Goal: Check status: Check status

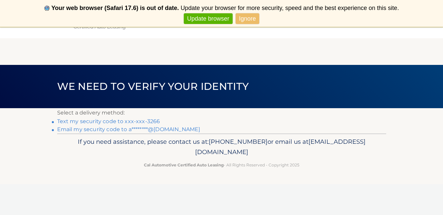
click at [143, 121] on link "Text my security code to xxx-xxx-3266" at bounding box center [108, 121] width 103 height 6
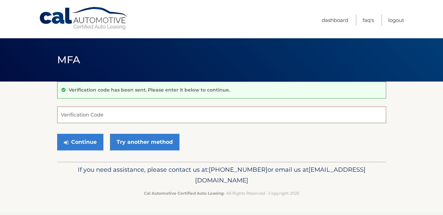
click at [143, 121] on input "Verification Code" at bounding box center [221, 114] width 329 height 17
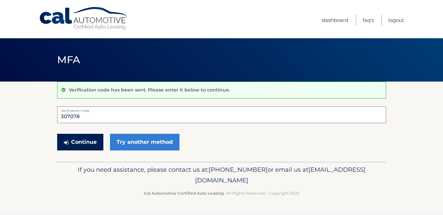
type input "307078"
click at [82, 144] on button "Continue" at bounding box center [80, 142] width 46 height 17
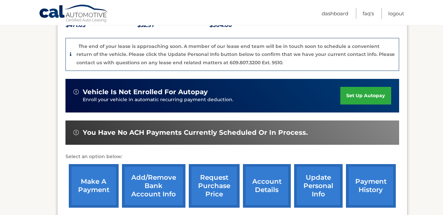
scroll to position [164, 0]
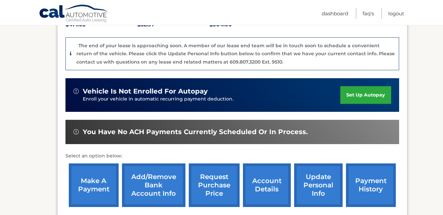
click at [274, 171] on link "account details" at bounding box center [267, 185] width 48 height 44
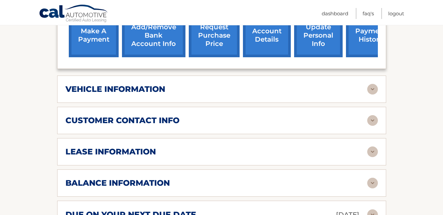
scroll to position [282, 0]
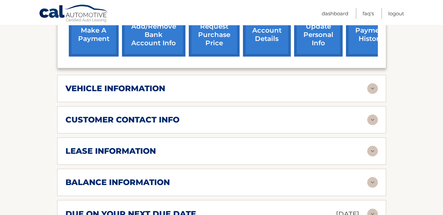
click at [266, 89] on div "vehicle information" at bounding box center [216, 88] width 302 height 10
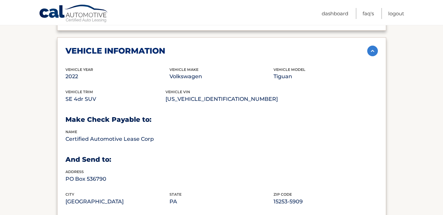
scroll to position [337, 0]
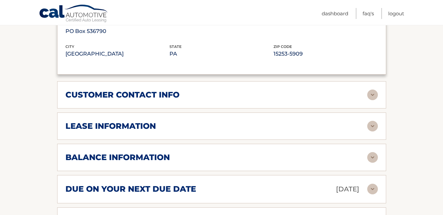
click at [261, 128] on div "lease information" at bounding box center [221, 126] width 312 height 11
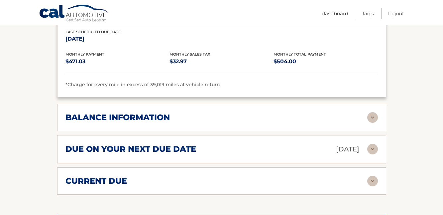
scroll to position [636, 0]
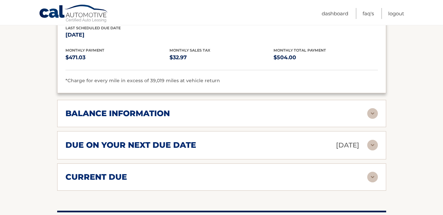
click at [257, 111] on div "balance information" at bounding box center [216, 113] width 302 height 10
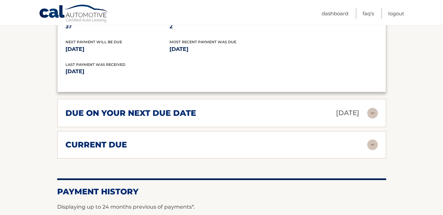
scroll to position [749, 0]
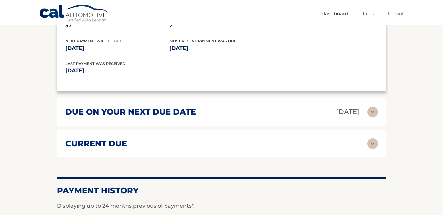
click at [255, 110] on div "due on your next due date Sep 13, 2025" at bounding box center [216, 112] width 302 height 12
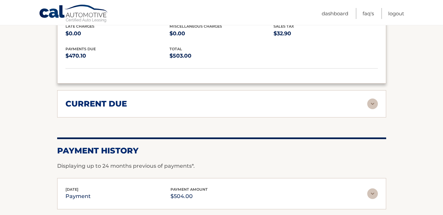
scroll to position [855, 0]
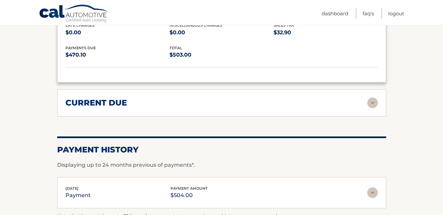
click at [259, 104] on div "current due Late Charges $0.00 Miscelleneous Charges* $0.00 Sales Tax $-0.07 pa…" at bounding box center [221, 102] width 329 height 27
click at [288, 99] on div "current due" at bounding box center [216, 103] width 302 height 10
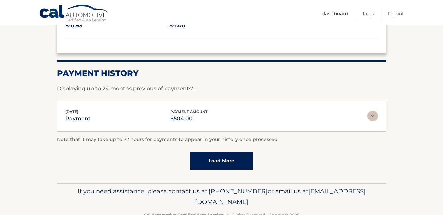
scroll to position [985, 0]
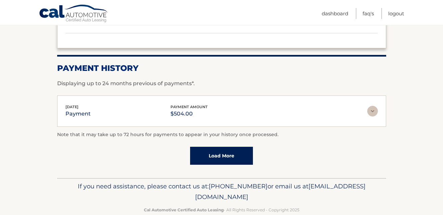
click at [241, 152] on link "Load More" at bounding box center [221, 155] width 63 height 18
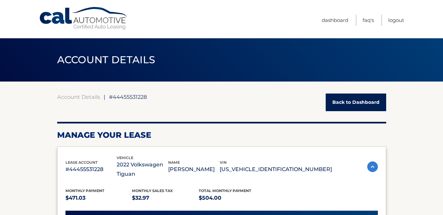
scroll to position [0, 0]
click at [392, 21] on link "Logout" at bounding box center [396, 20] width 16 height 11
